Goal: Task Accomplishment & Management: Complete application form

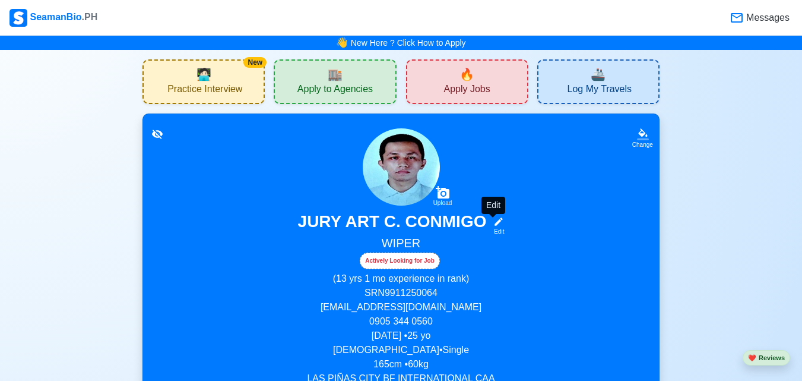
click at [498, 227] on icon at bounding box center [498, 221] width 11 height 11
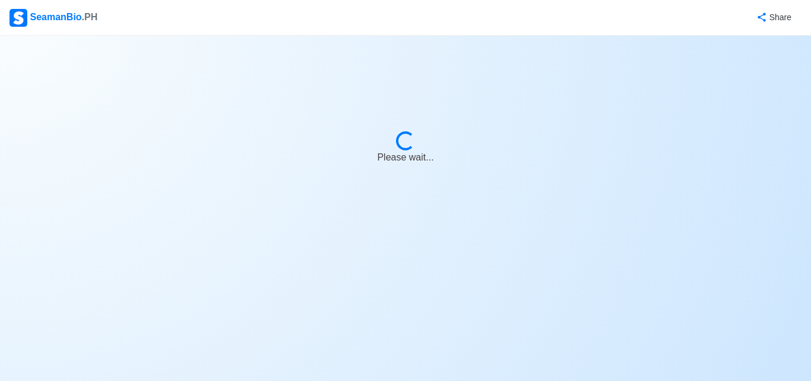
select select "Actively Looking for Job"
select select "Visible for Hiring"
select select "Single"
select select "[DEMOGRAPHIC_DATA]"
select select "PH"
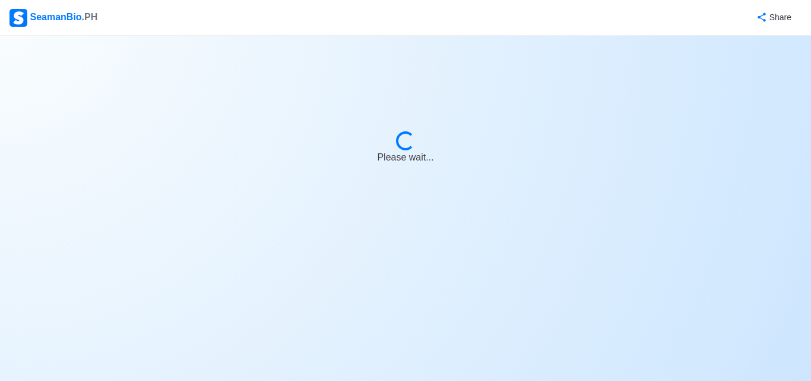
select select "13"
select select "1"
select select "4102416000000"
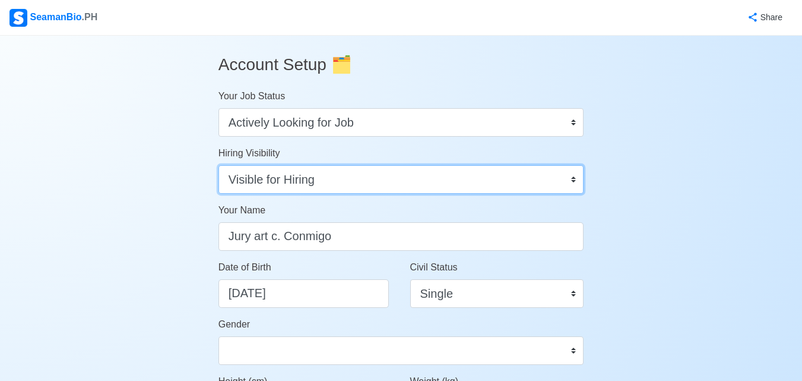
click at [356, 176] on select "Visible for Hiring Not Visible for Hiring" at bounding box center [402, 179] width 366 height 29
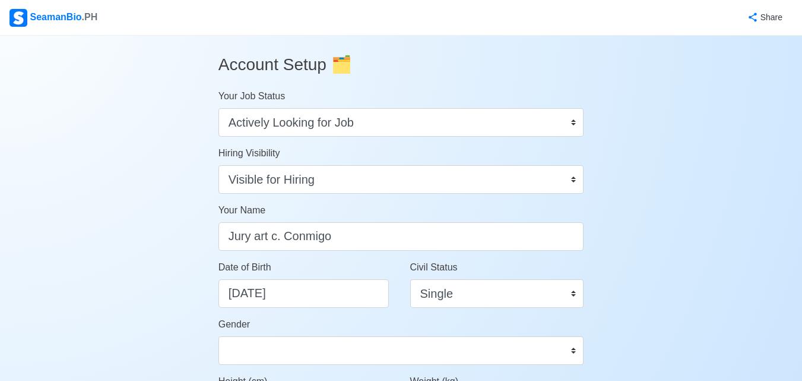
drag, startPoint x: 84, startPoint y: 273, endPoint x: 90, endPoint y: 273, distance: 6.5
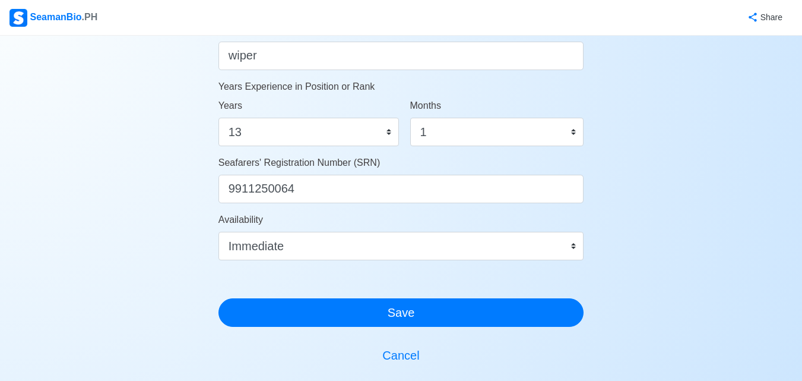
scroll to position [653, 0]
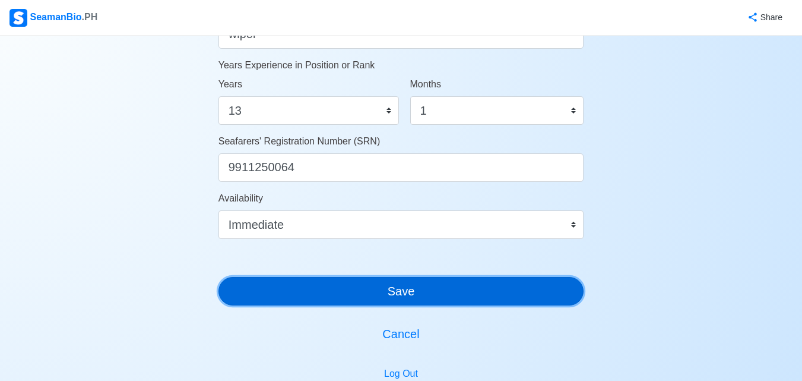
click at [404, 299] on button "Save" at bounding box center [402, 291] width 366 height 29
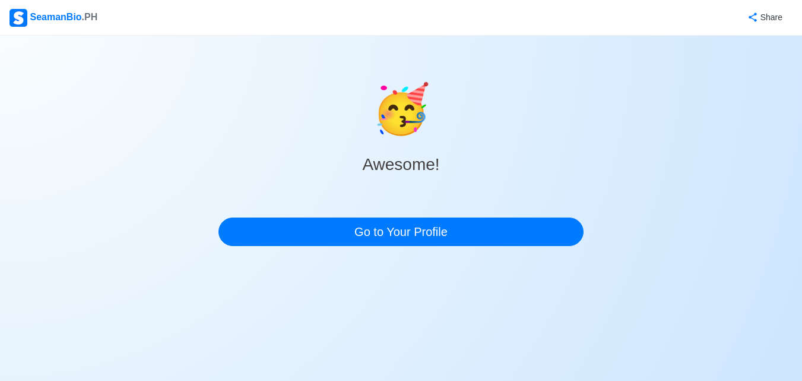
scroll to position [0, 0]
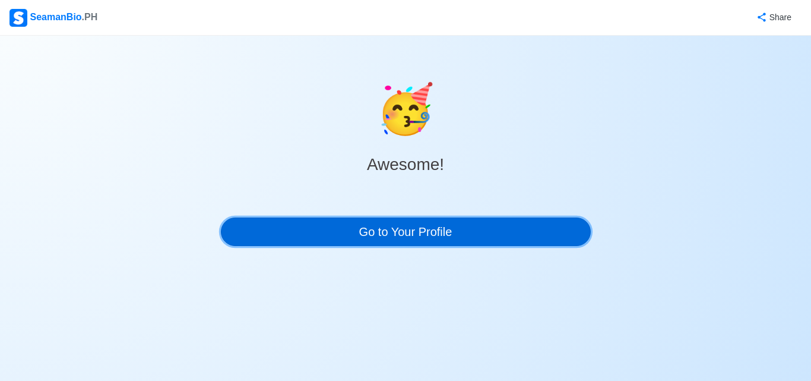
click at [408, 232] on link "Go to Your Profile" at bounding box center [406, 231] width 370 height 29
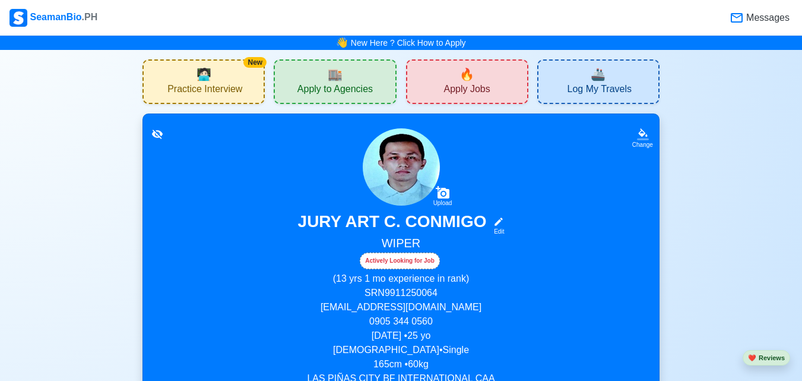
click at [398, 246] on h5 "WIPER" at bounding box center [401, 244] width 488 height 17
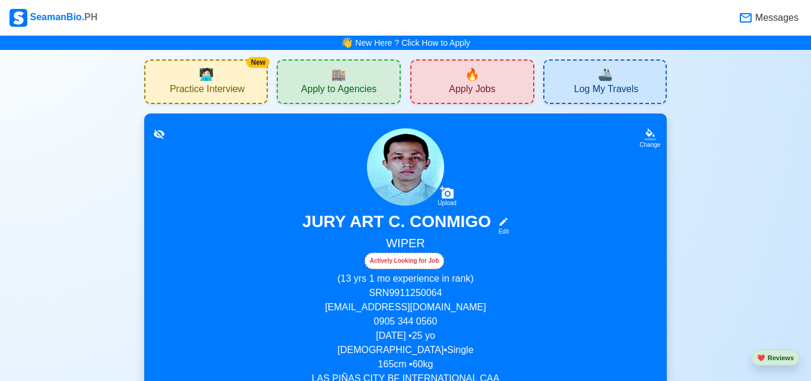
select select "Actively Looking for Job"
select select "Visible for Hiring"
select select "Single"
select select "[DEMOGRAPHIC_DATA]"
select select "PH"
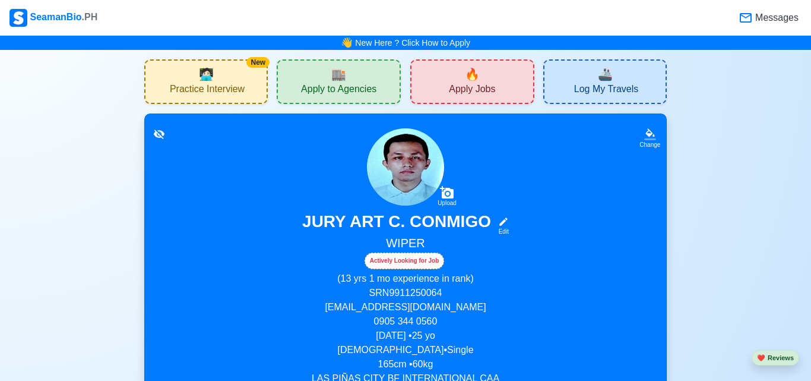
select select "13"
select select "1"
select select "4102416000000"
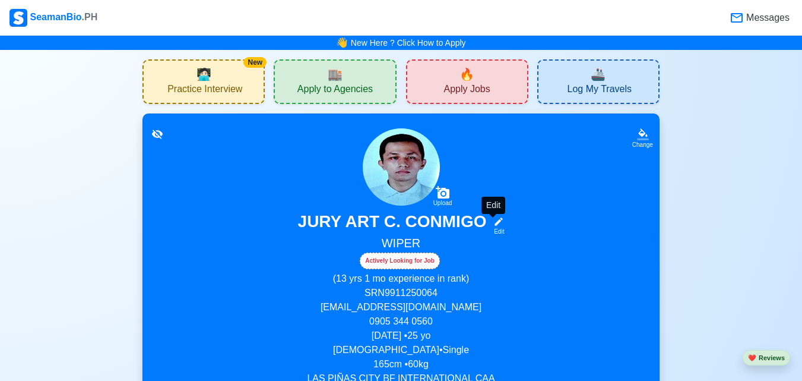
click at [493, 221] on icon at bounding box center [498, 221] width 11 height 11
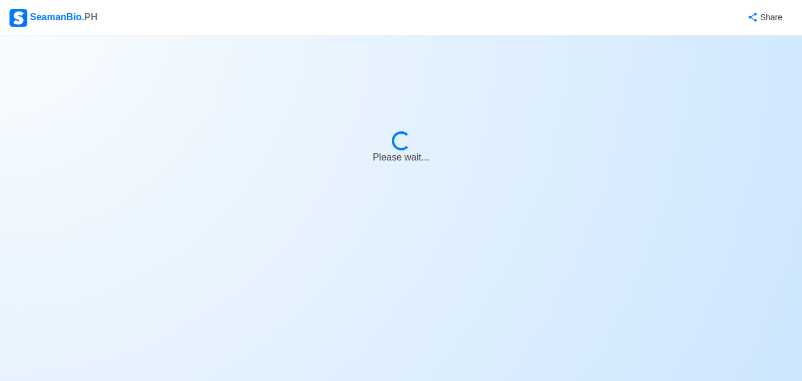
select select "Actively Looking for Job"
select select "Visible for Hiring"
select select "Single"
select select "[DEMOGRAPHIC_DATA]"
select select "PH"
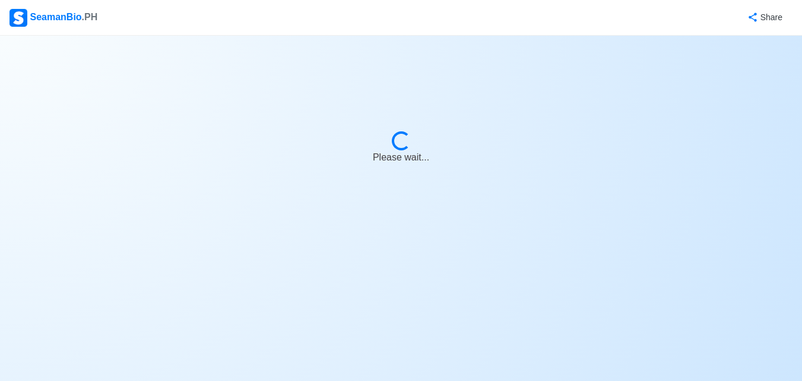
select select "13"
select select "1"
select select "4102416000000"
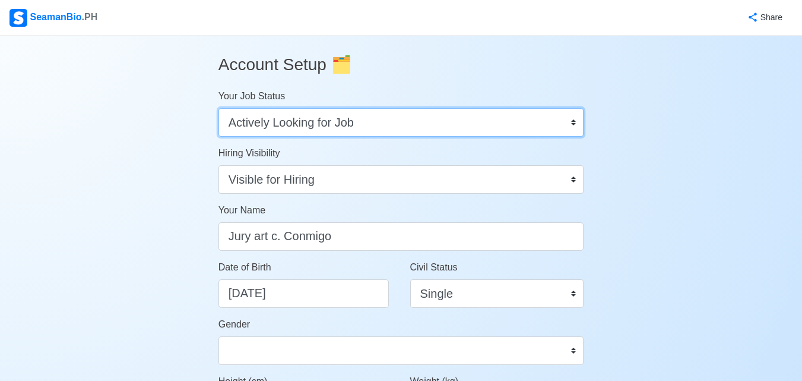
click at [388, 122] on select "Onboard Actively Looking for Job Not Looking for Job" at bounding box center [402, 122] width 366 height 29
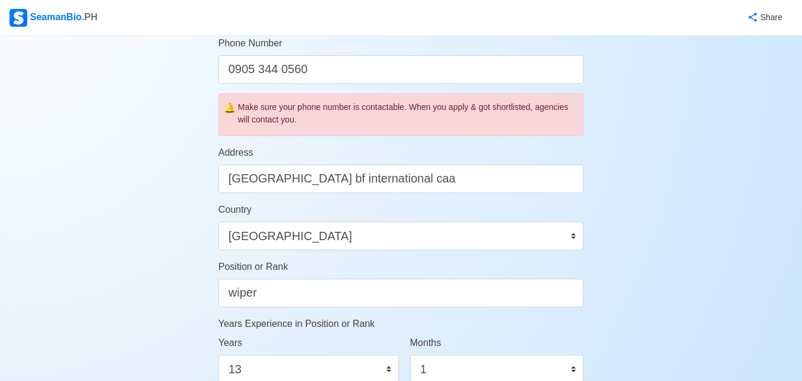
scroll to position [416, 0]
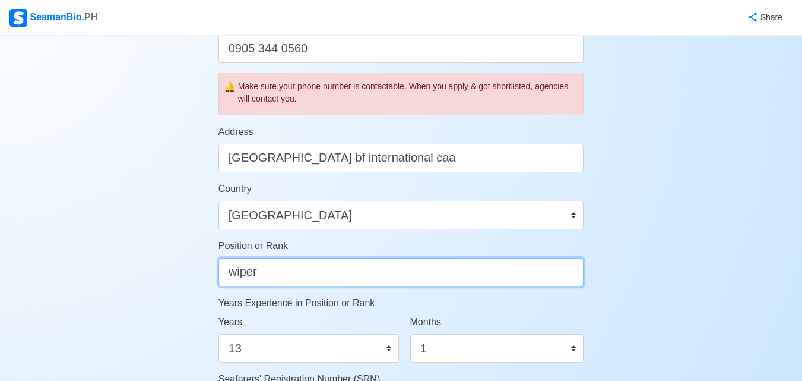
click at [295, 269] on input "wiper" at bounding box center [402, 272] width 366 height 29
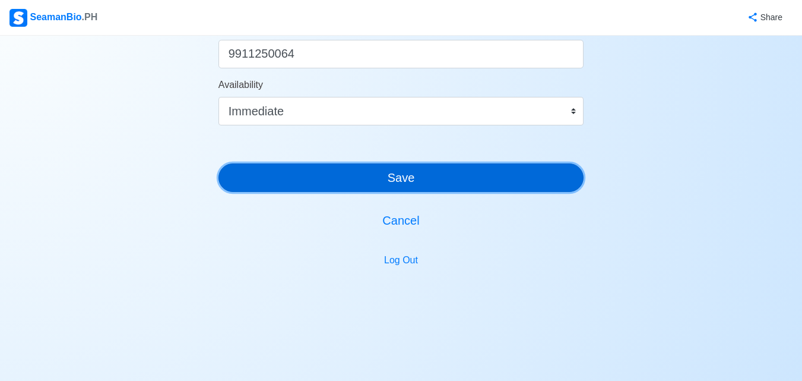
click at [439, 176] on button "Save" at bounding box center [402, 177] width 366 height 29
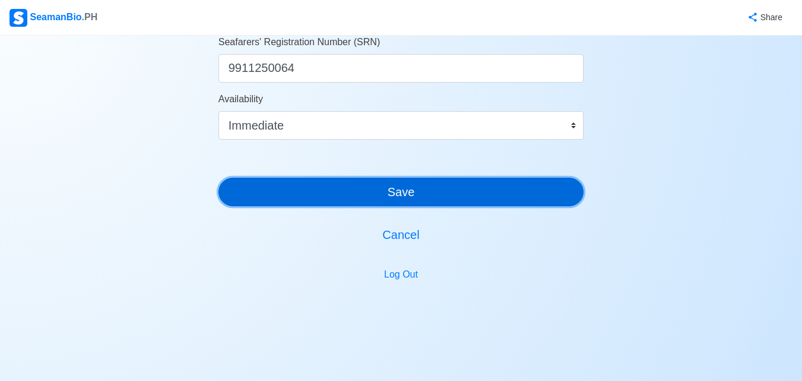
scroll to position [781, 0]
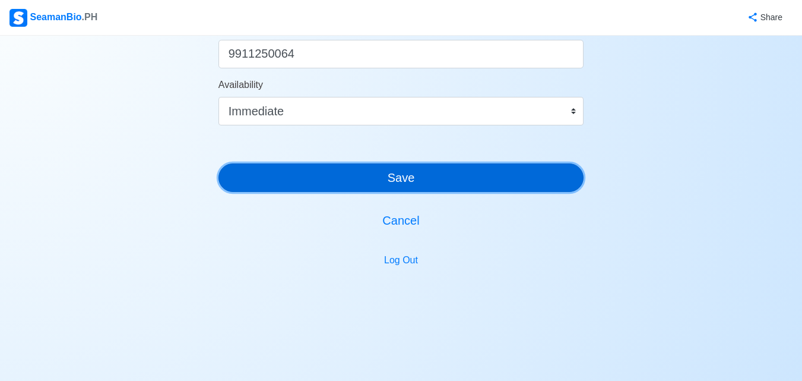
click at [434, 173] on button "Save" at bounding box center [402, 177] width 366 height 29
click at [403, 184] on button "Save" at bounding box center [402, 177] width 366 height 29
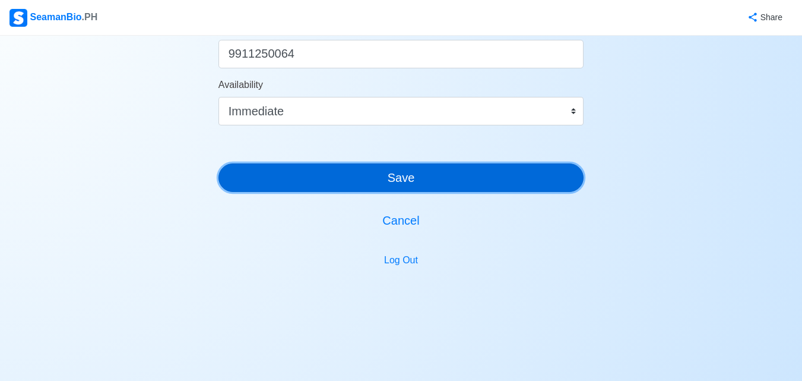
click at [403, 180] on button "Save" at bounding box center [402, 177] width 366 height 29
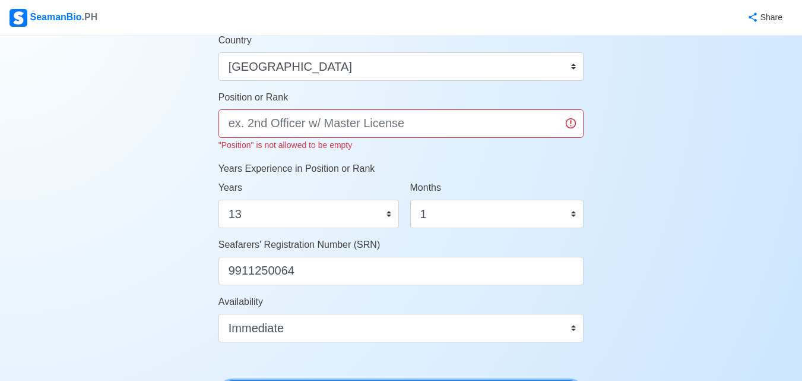
scroll to position [543, 0]
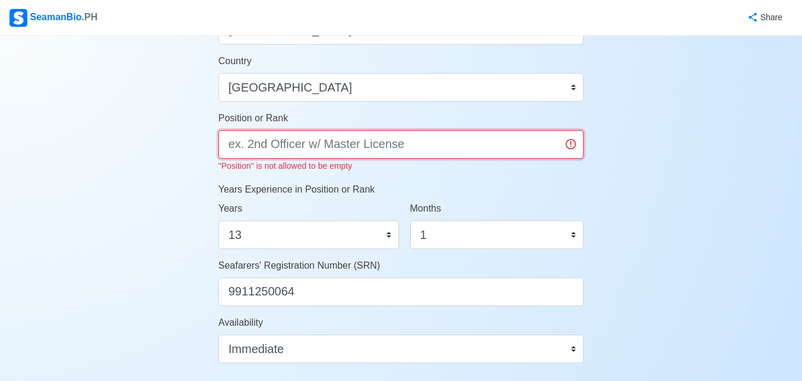
click at [347, 151] on input "Position or Rank" at bounding box center [402, 144] width 366 height 29
click at [574, 147] on input "Position or Rank" at bounding box center [402, 144] width 366 height 29
click at [515, 140] on input "Position or Rank" at bounding box center [402, 144] width 366 height 29
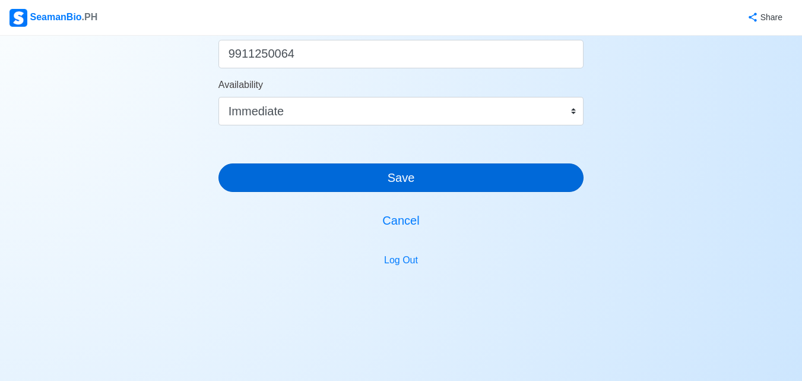
type input "electrician helper"
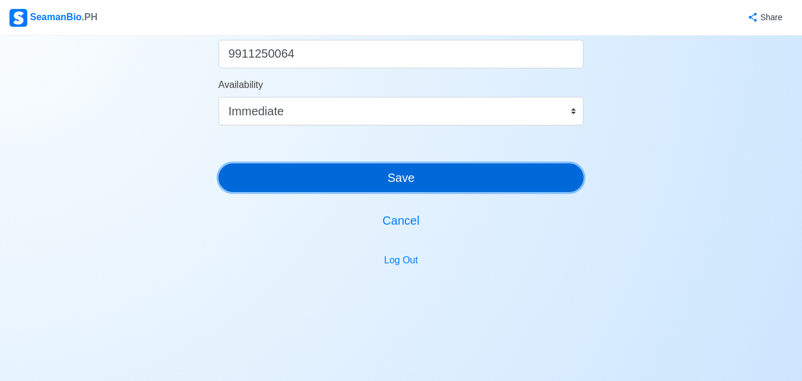
click at [439, 179] on button "Save" at bounding box center [402, 177] width 366 height 29
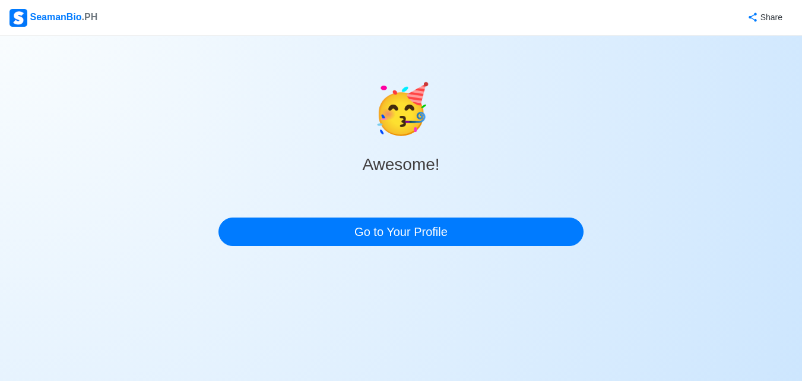
scroll to position [0, 0]
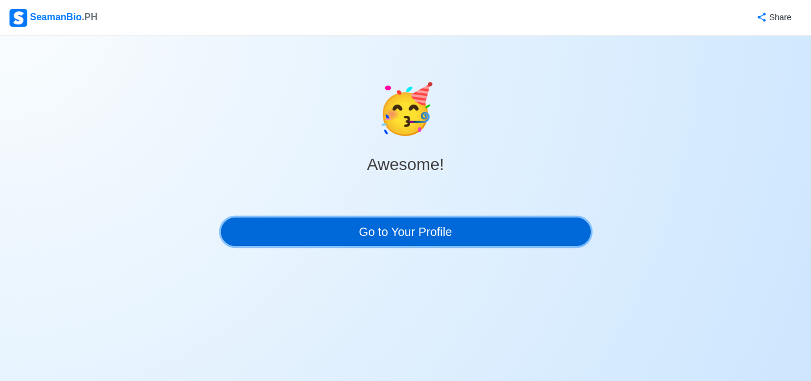
click at [311, 225] on link "Go to Your Profile" at bounding box center [406, 231] width 370 height 29
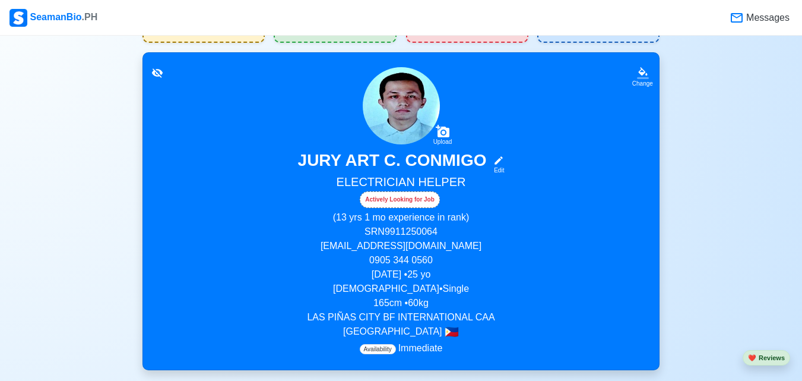
scroll to position [119, 0]
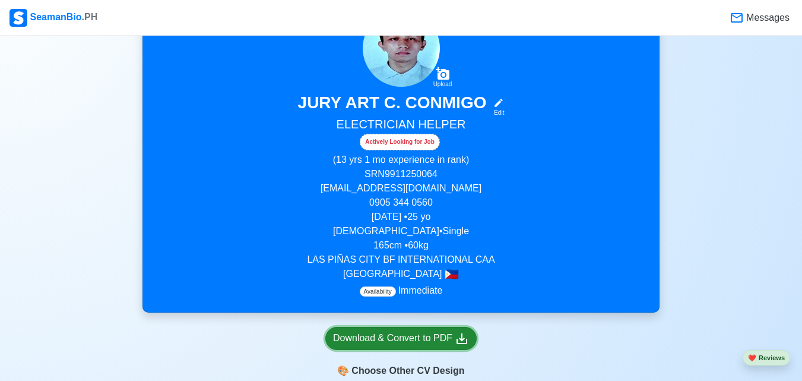
click at [450, 334] on div "Download & Convert to PDF" at bounding box center [401, 338] width 136 height 15
